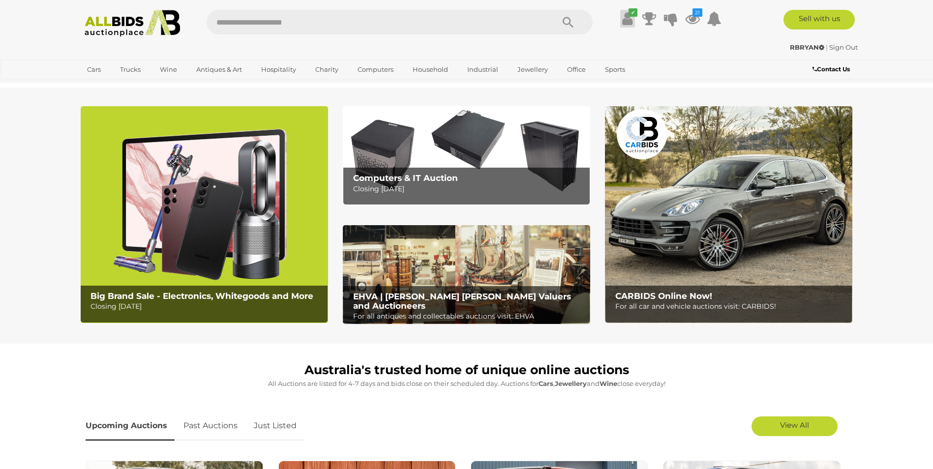
click at [626, 20] on icon at bounding box center [627, 19] width 10 height 18
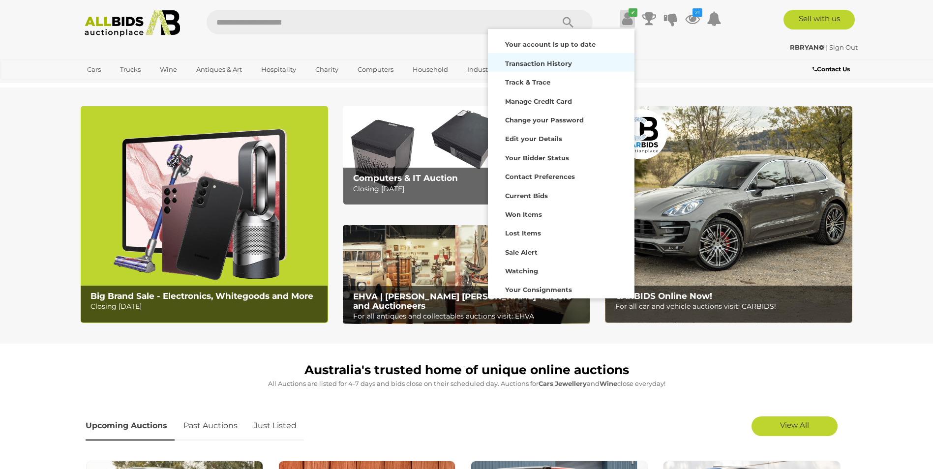
click at [534, 63] on strong "Transaction History" at bounding box center [538, 64] width 67 height 8
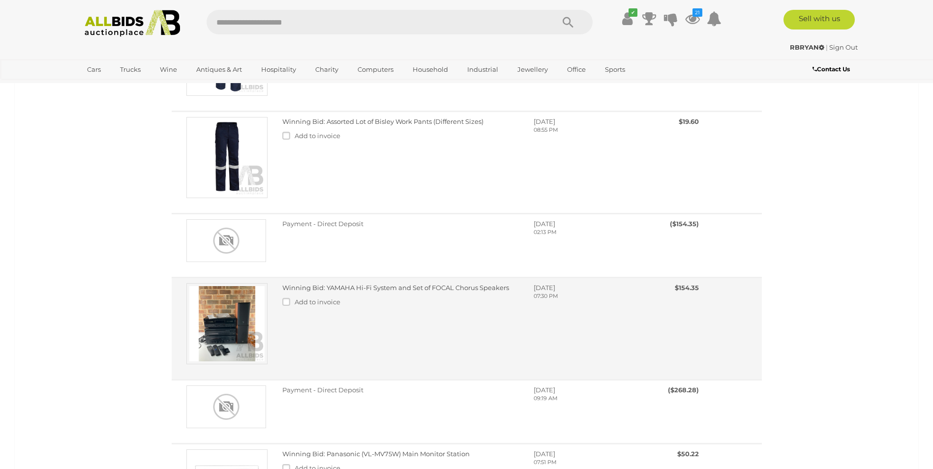
scroll to position [541, 0]
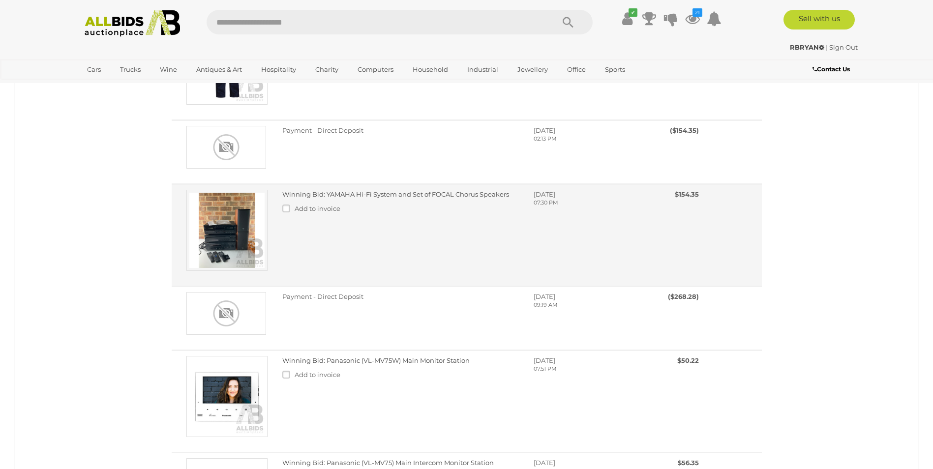
click at [231, 240] on img at bounding box center [226, 230] width 81 height 81
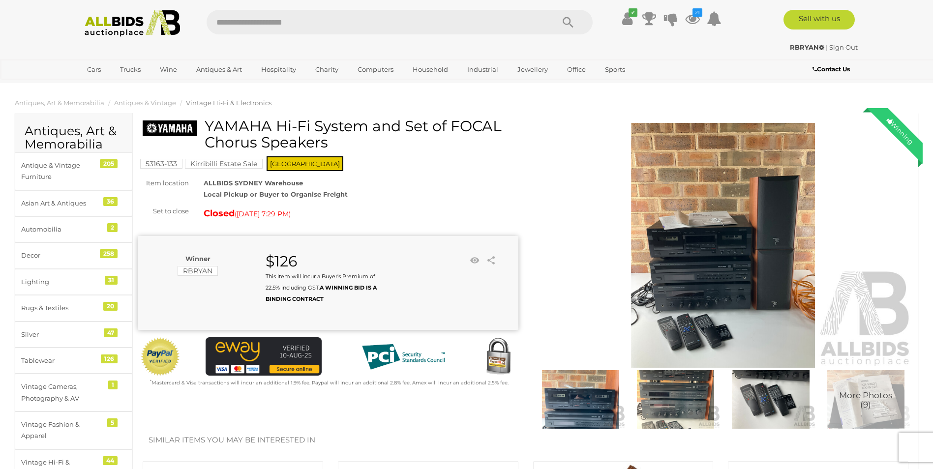
click at [689, 291] on img at bounding box center [723, 245] width 381 height 245
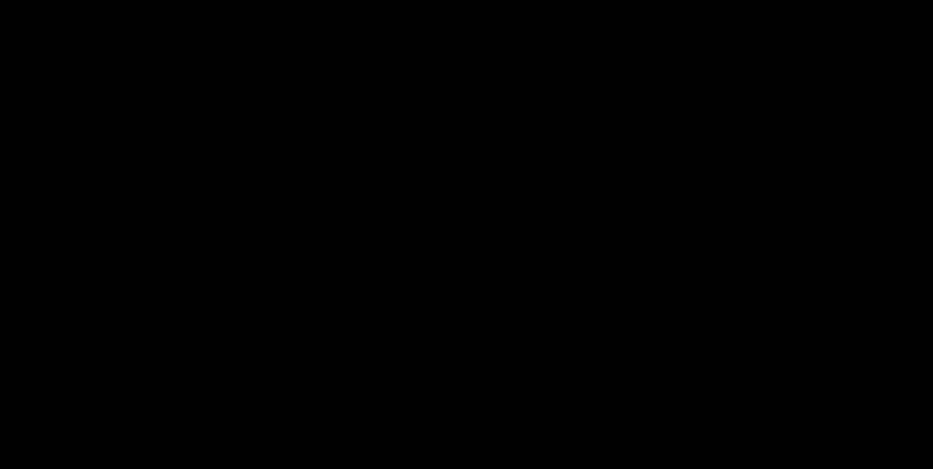
click at [689, 291] on picture at bounding box center [466, 207] width 933 height 369
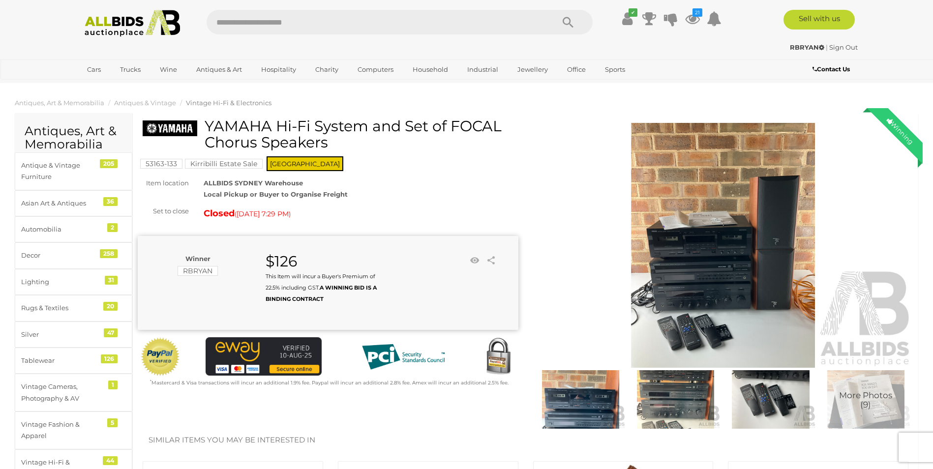
click at [684, 296] on img at bounding box center [723, 245] width 381 height 245
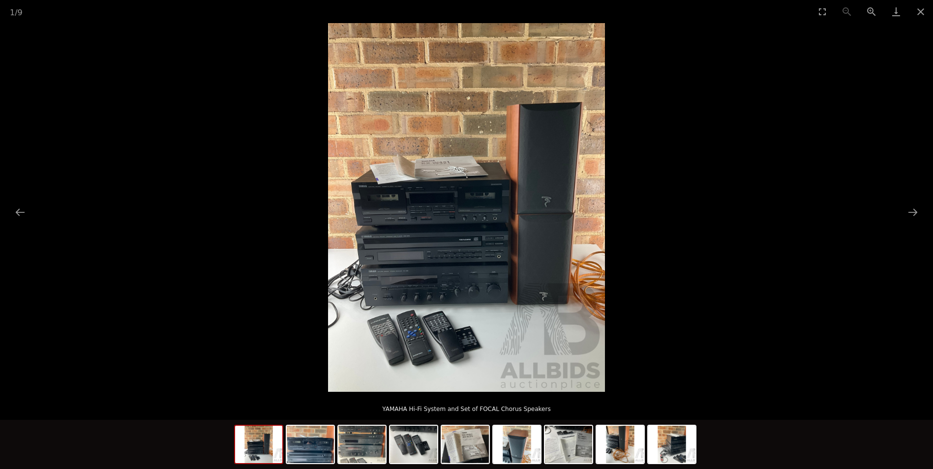
click at [715, 314] on picture at bounding box center [466, 207] width 933 height 369
click at [317, 455] on img at bounding box center [310, 444] width 47 height 37
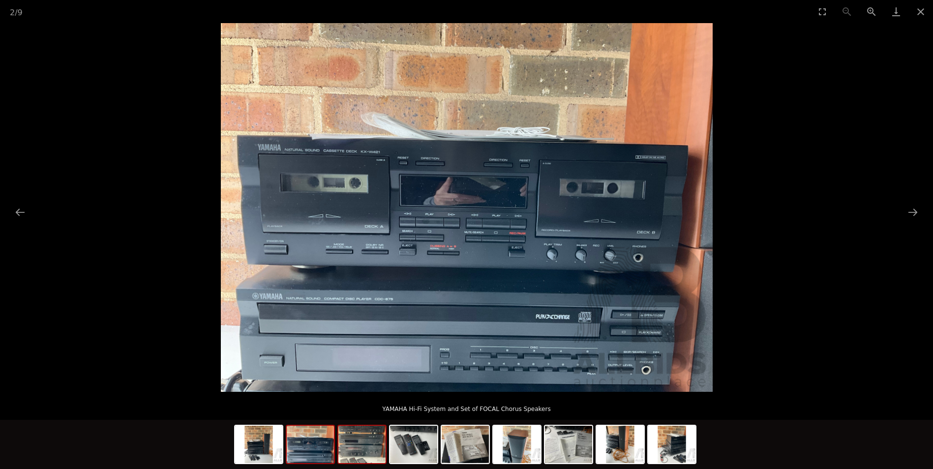
click at [368, 456] on img at bounding box center [361, 444] width 47 height 37
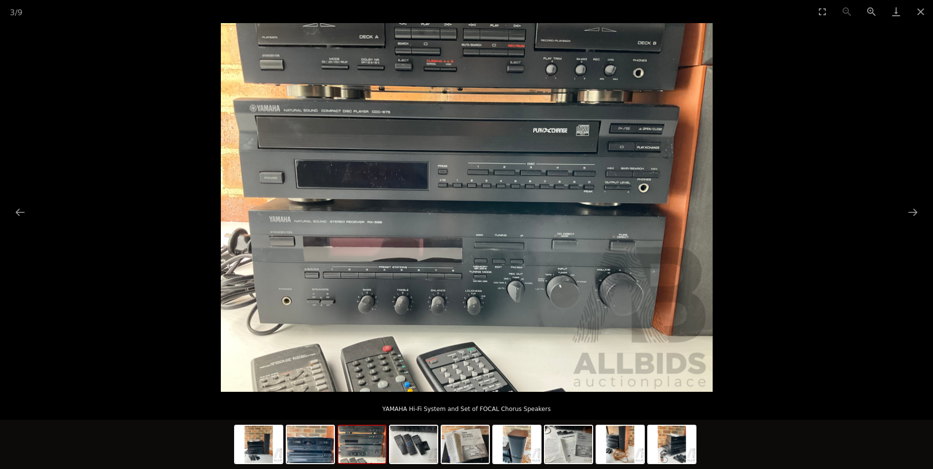
click at [360, 291] on img at bounding box center [467, 207] width 492 height 369
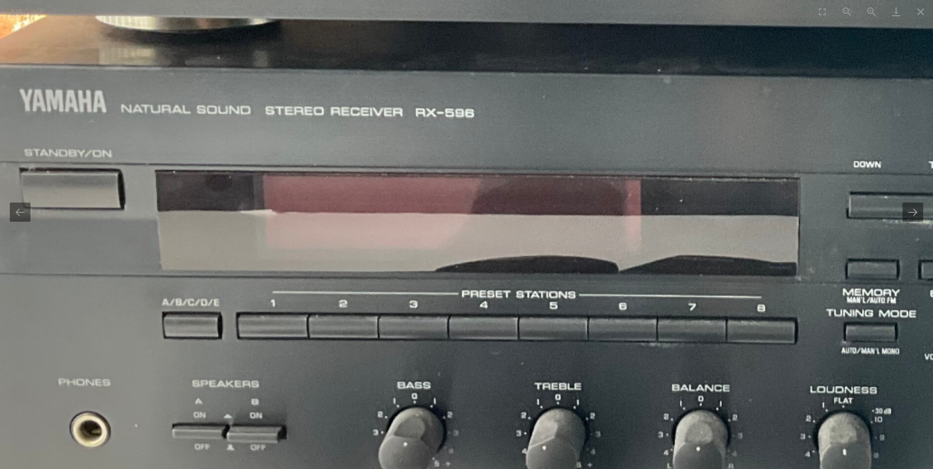
drag, startPoint x: 271, startPoint y: 245, endPoint x: 298, endPoint y: 303, distance: 64.3
click at [298, 303] on img at bounding box center [815, 53] width 1983 height 1487
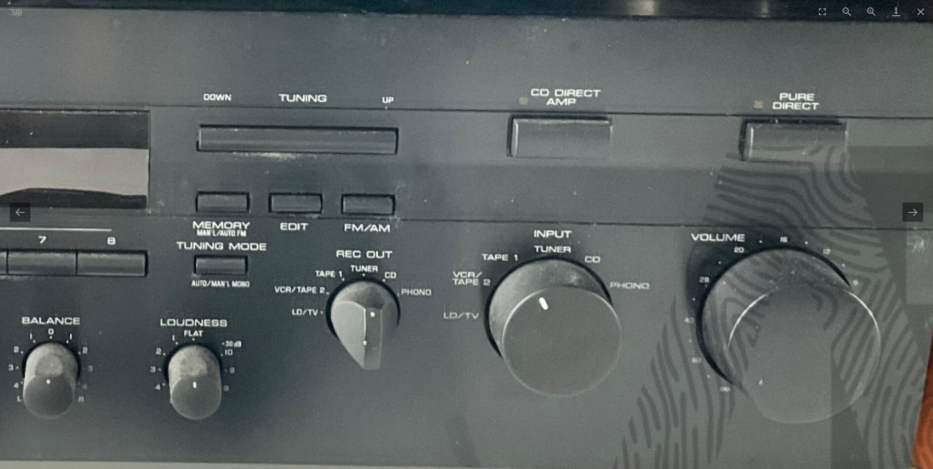
drag, startPoint x: 775, startPoint y: 260, endPoint x: 122, endPoint y: 192, distance: 655.7
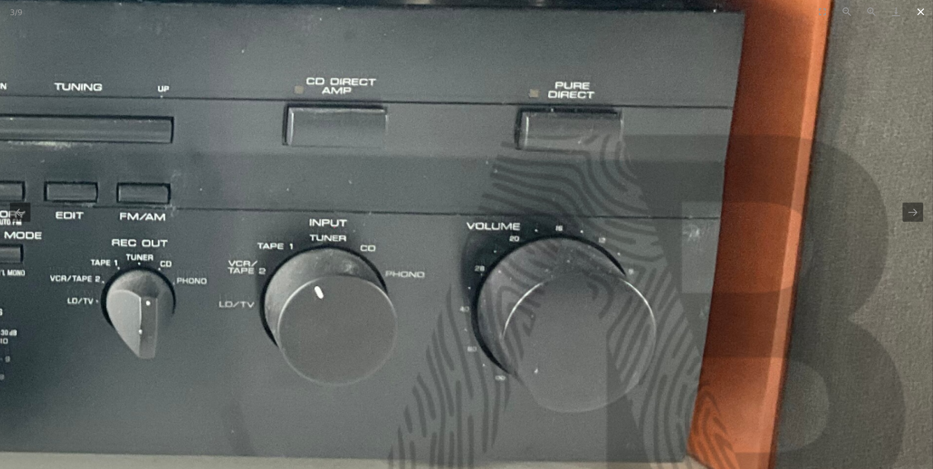
click at [920, 11] on button "Close gallery" at bounding box center [920, 11] width 25 height 23
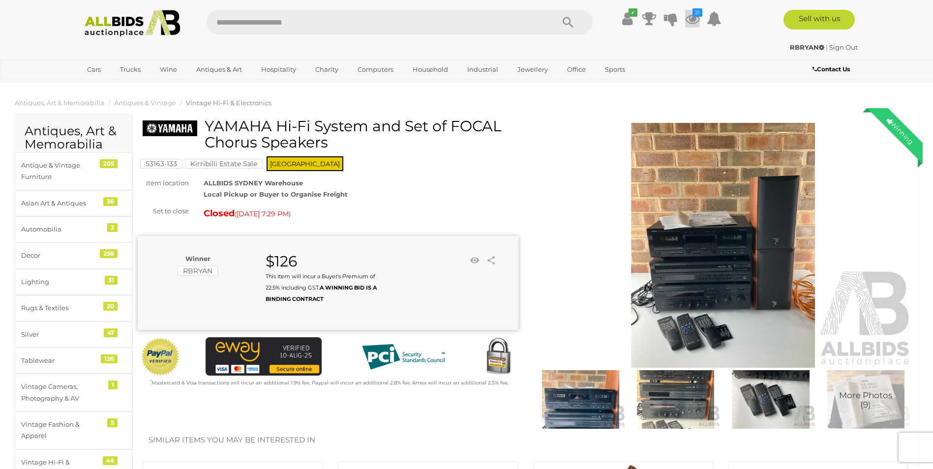
click at [695, 20] on icon at bounding box center [692, 19] width 15 height 18
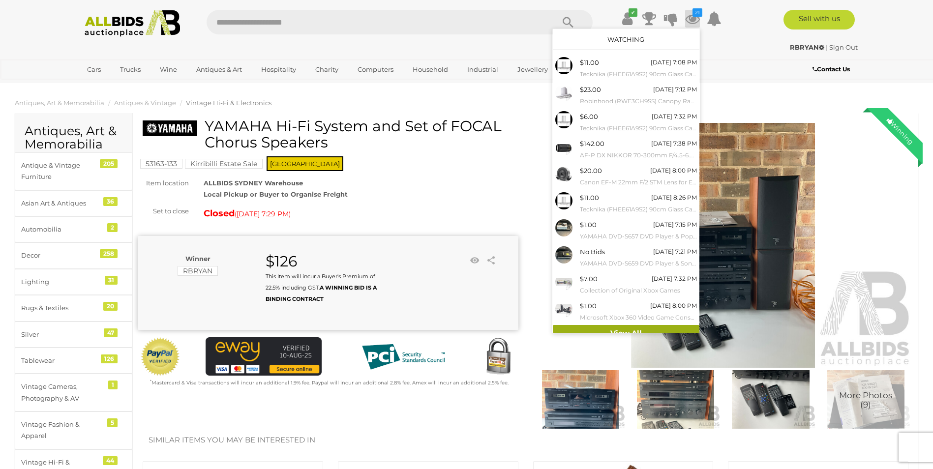
click at [595, 328] on link "View All" at bounding box center [626, 333] width 147 height 17
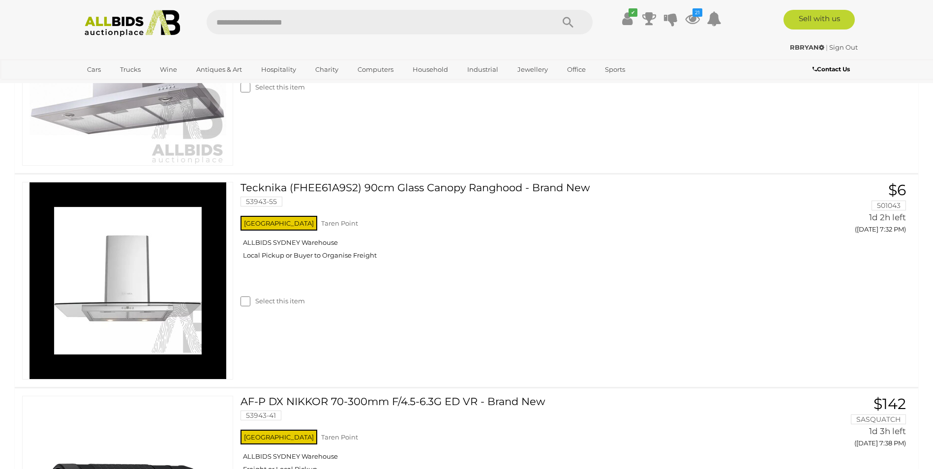
scroll to position [541, 0]
